Goal: Task Accomplishment & Management: Manage account settings

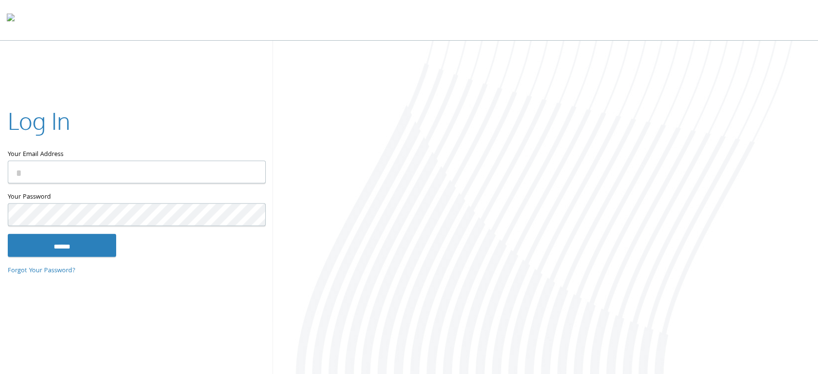
type input "**********"
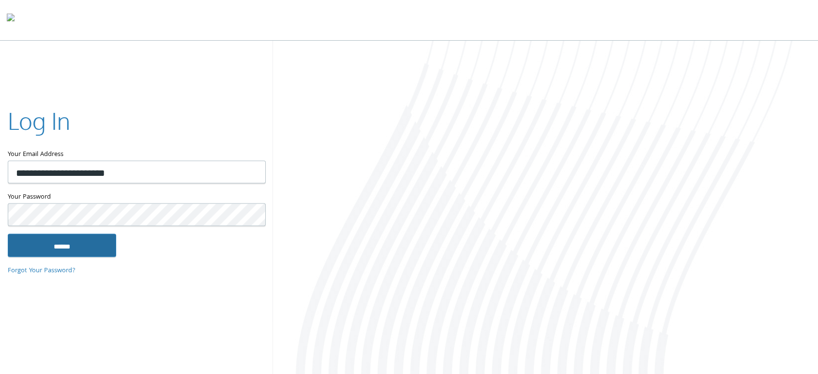
click at [104, 239] on input "******" at bounding box center [62, 244] width 108 height 23
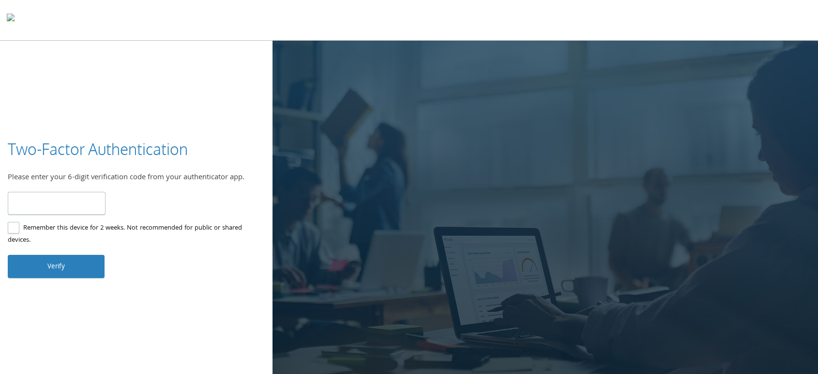
click at [57, 204] on input "number" at bounding box center [57, 203] width 98 height 23
type input "******"
